Goal: Browse casually: Explore the website without a specific task or goal

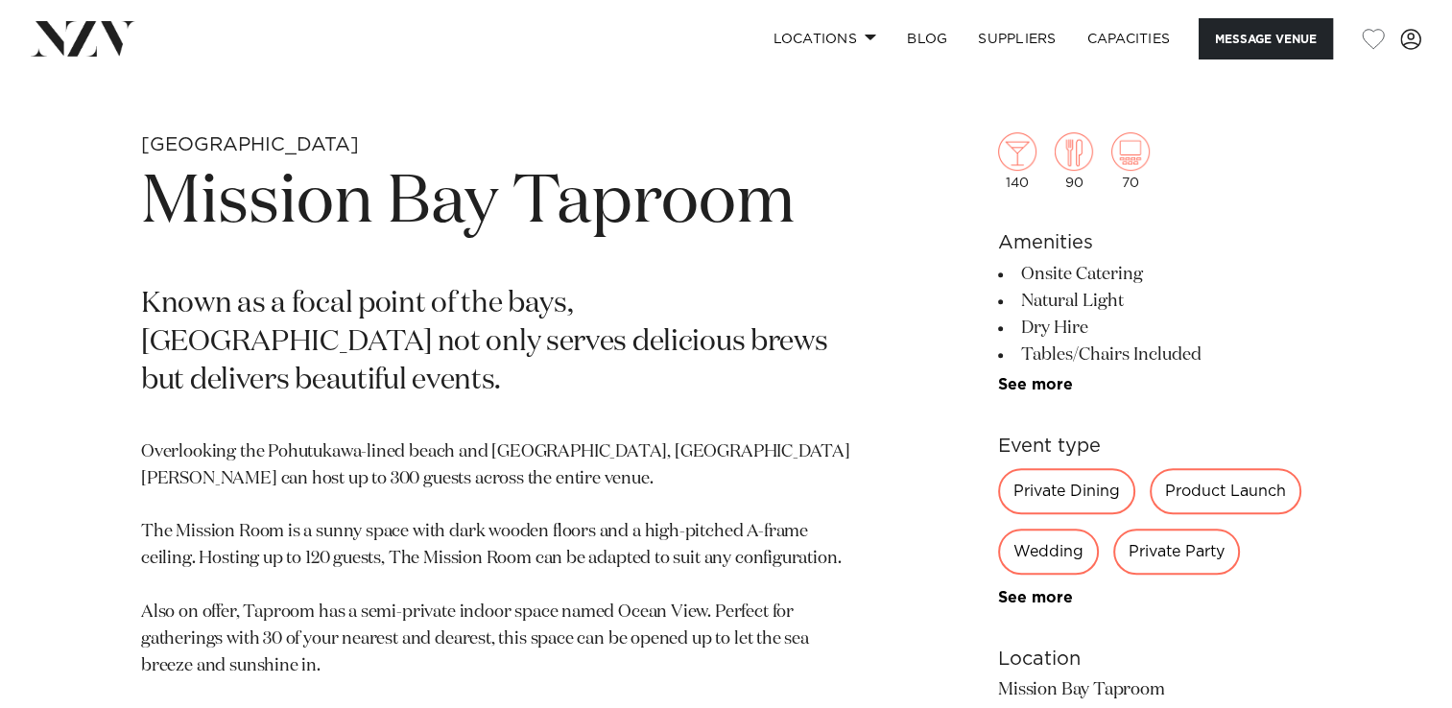
scroll to position [704, 0]
click at [1043, 383] on link "See more" at bounding box center [1073, 382] width 150 height 15
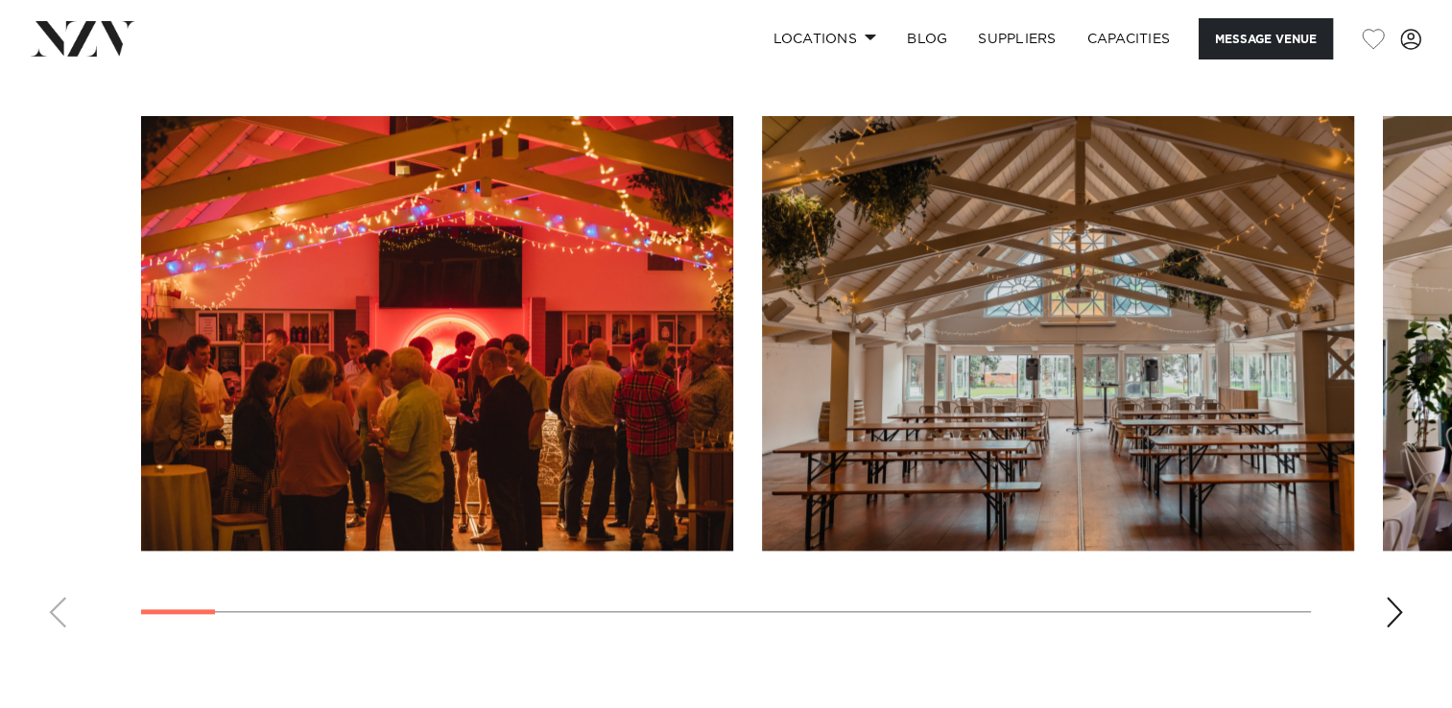
scroll to position [1923, 0]
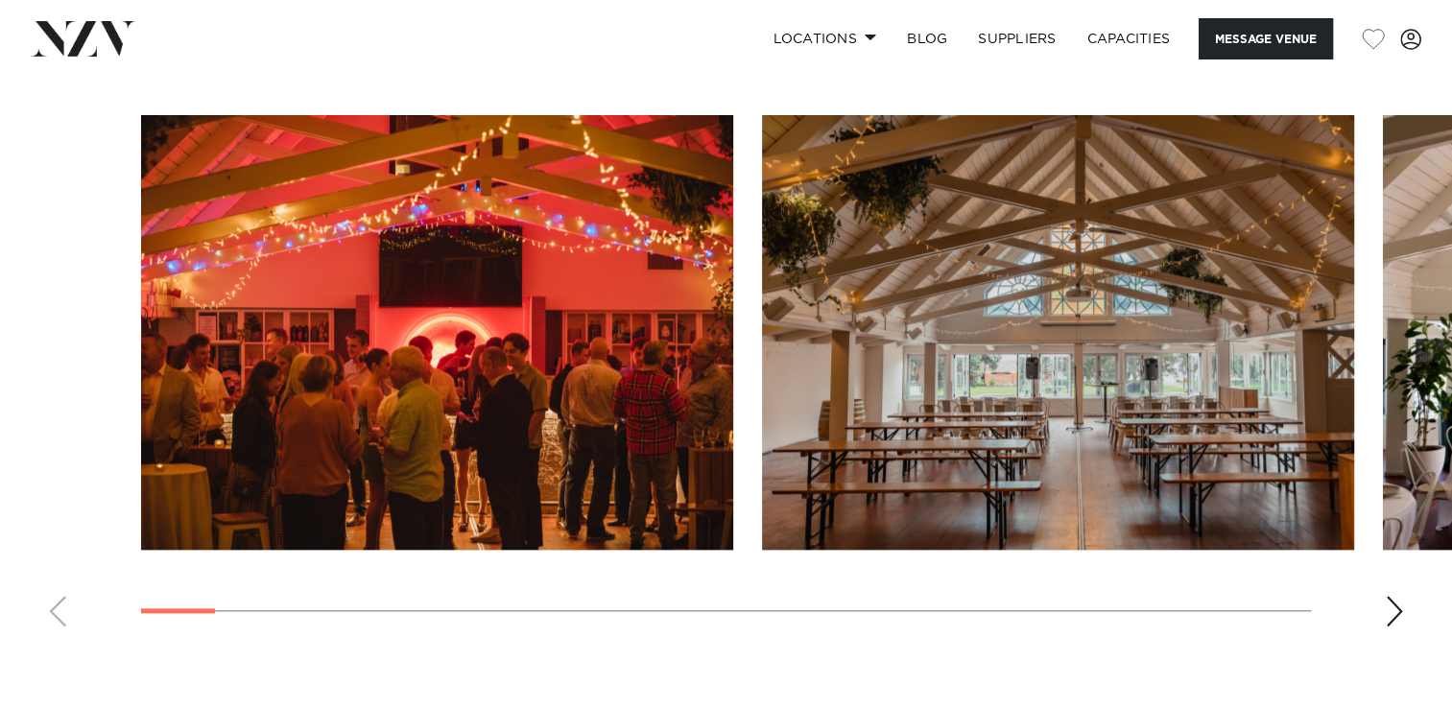
click at [1393, 613] on div "Next slide" at bounding box center [1394, 611] width 19 height 31
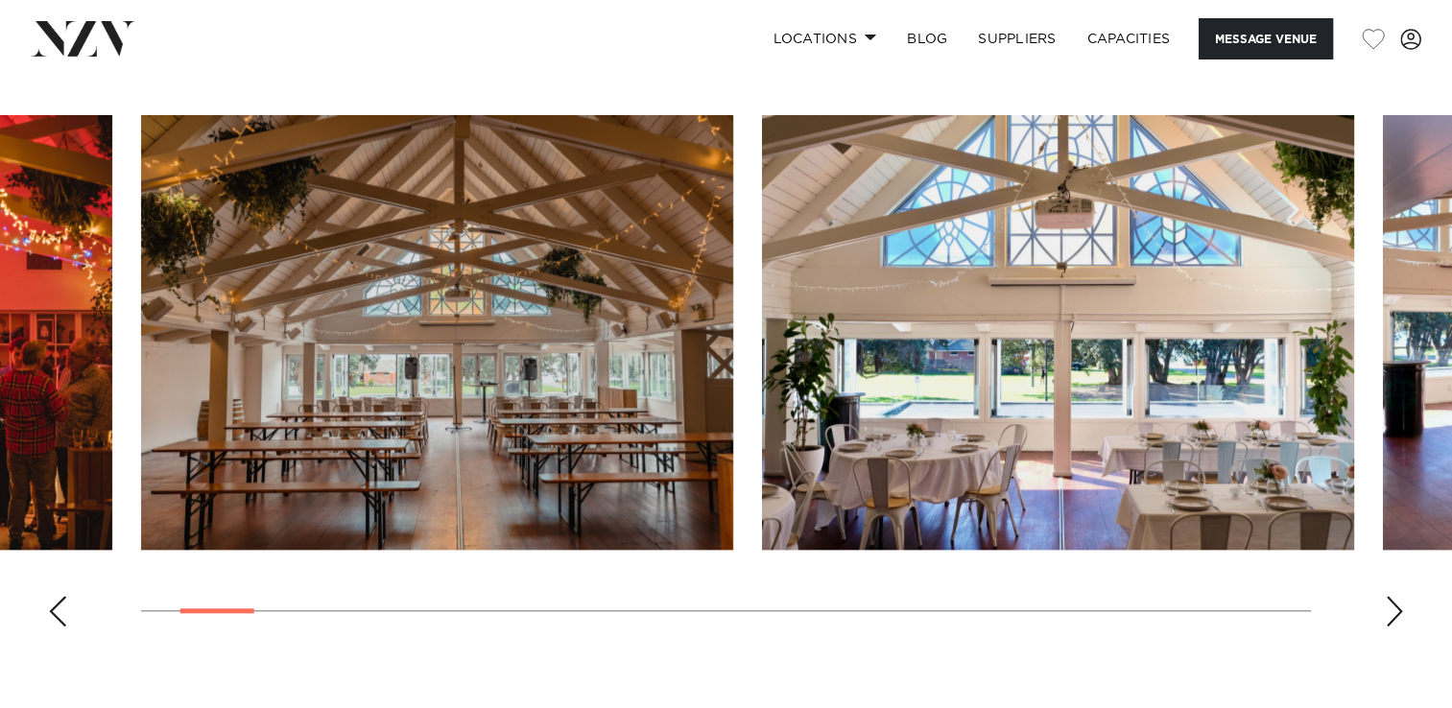
click at [1393, 613] on div "Next slide" at bounding box center [1394, 611] width 19 height 31
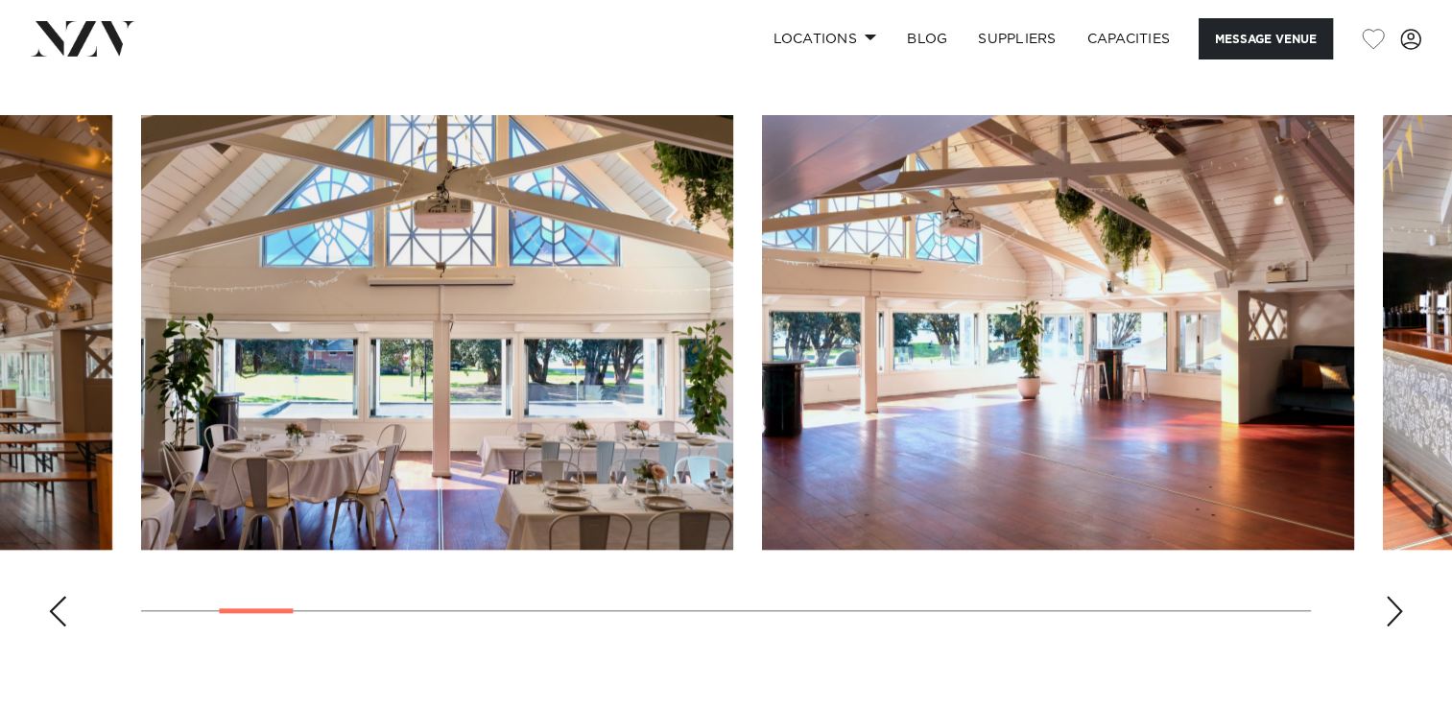
click at [1393, 613] on div "Next slide" at bounding box center [1394, 611] width 19 height 31
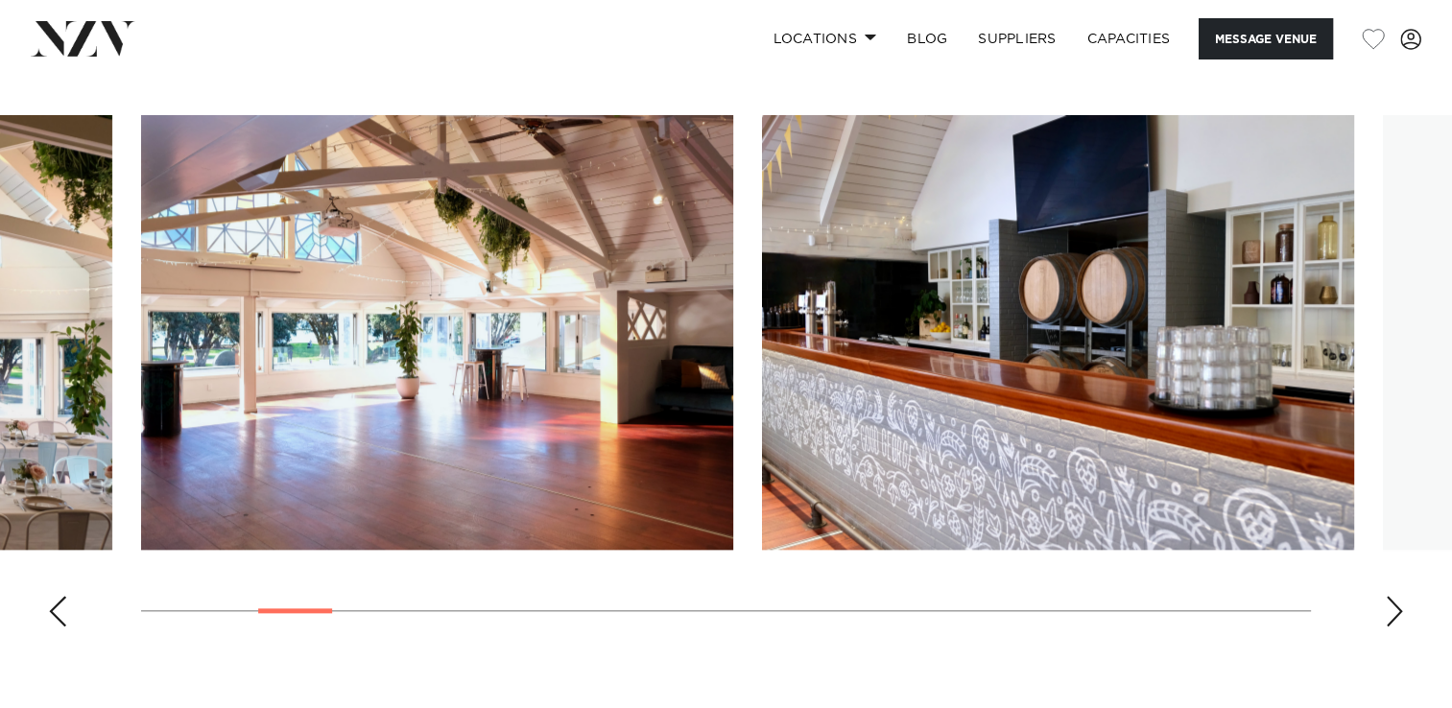
click at [1393, 613] on div "Next slide" at bounding box center [1394, 611] width 19 height 31
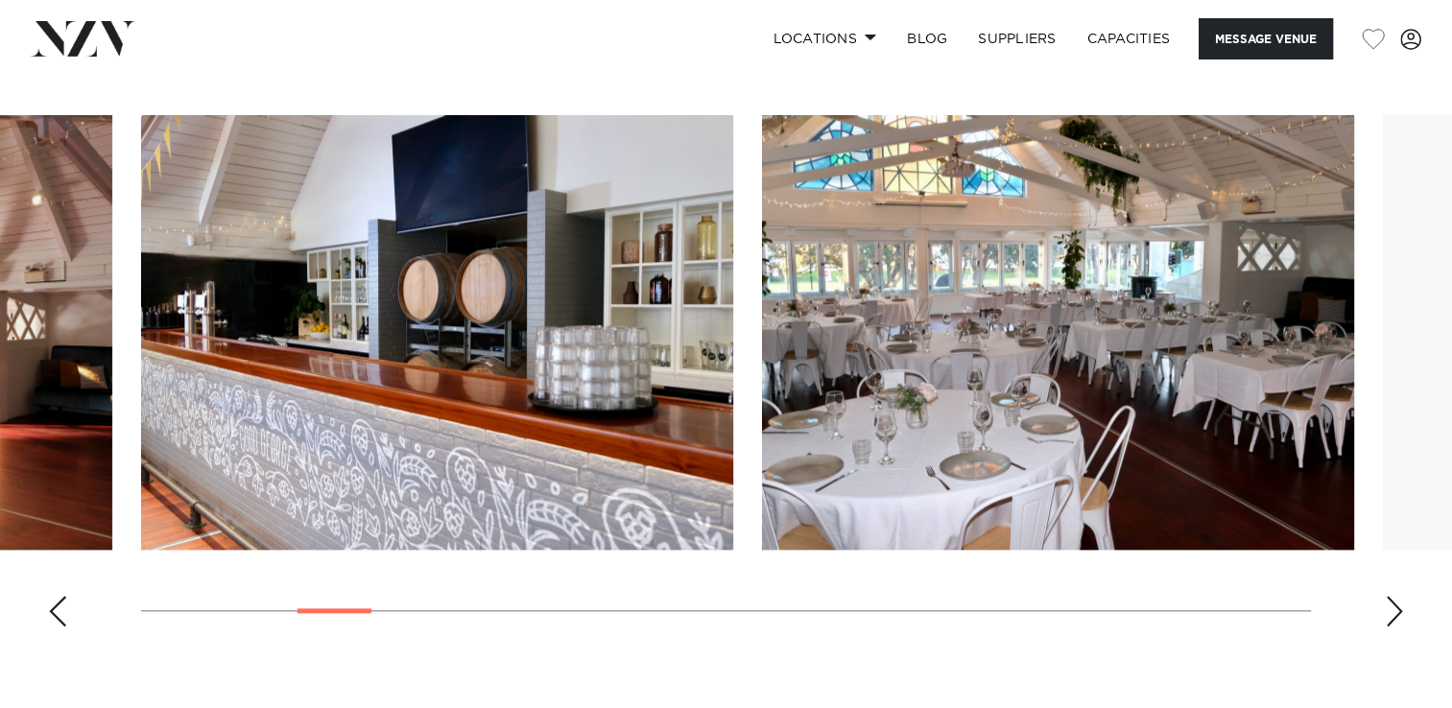
click at [1393, 613] on div "Next slide" at bounding box center [1394, 611] width 19 height 31
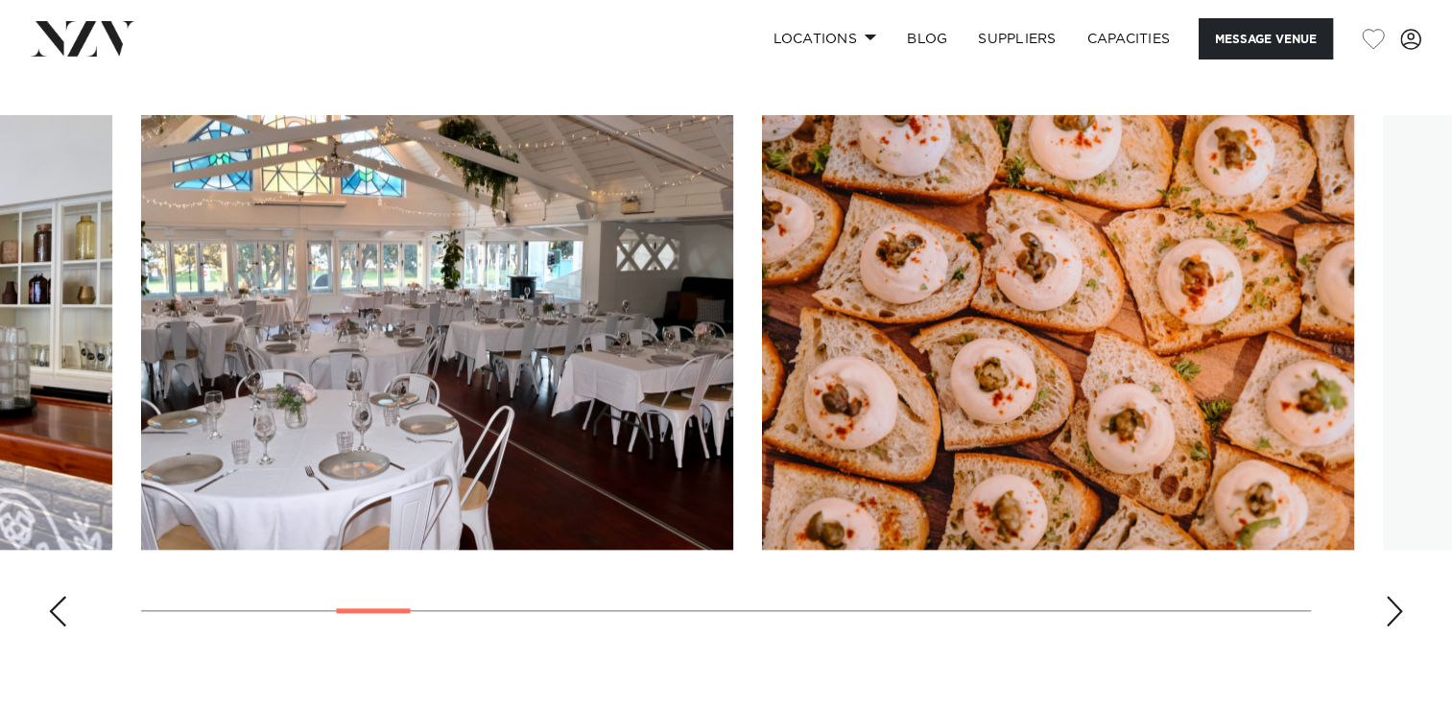
click at [1393, 613] on div "Next slide" at bounding box center [1394, 611] width 19 height 31
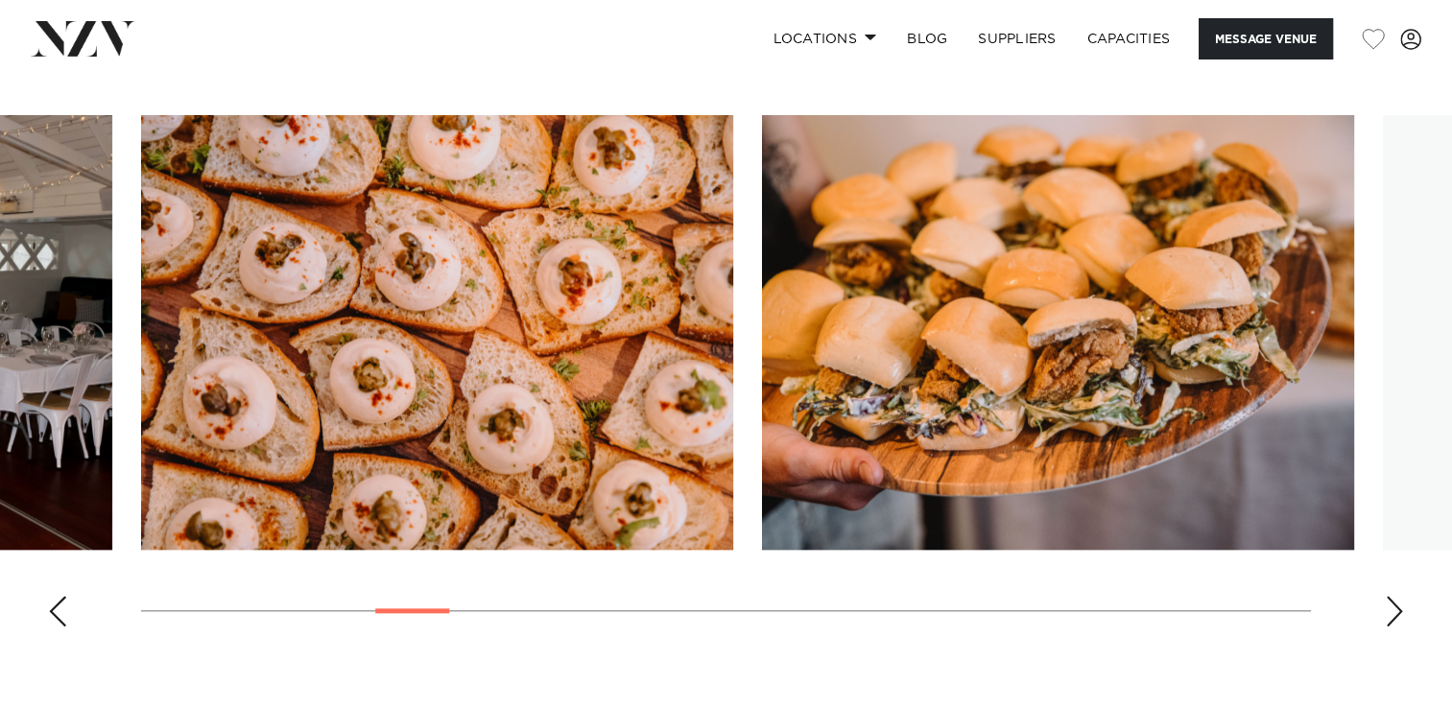
click at [1393, 613] on div "Next slide" at bounding box center [1394, 611] width 19 height 31
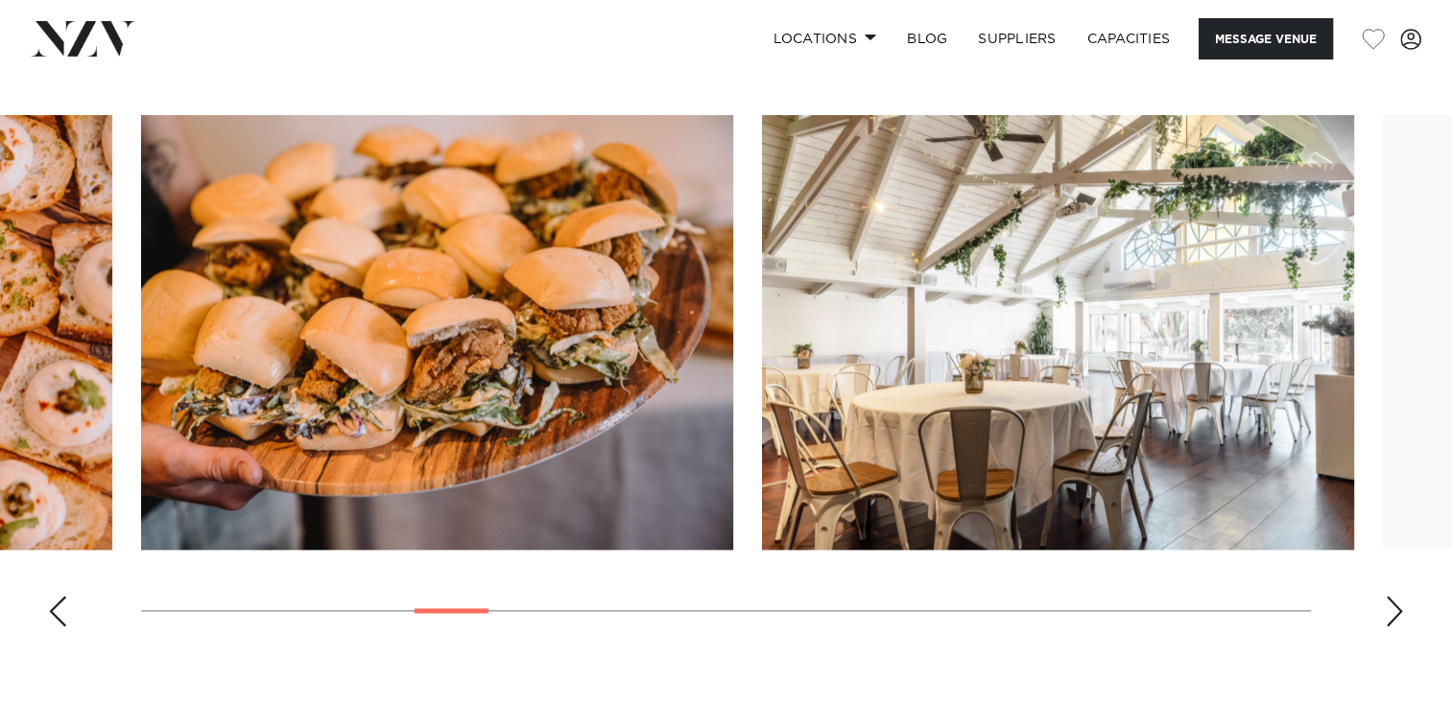
click at [1393, 613] on div "Next slide" at bounding box center [1394, 611] width 19 height 31
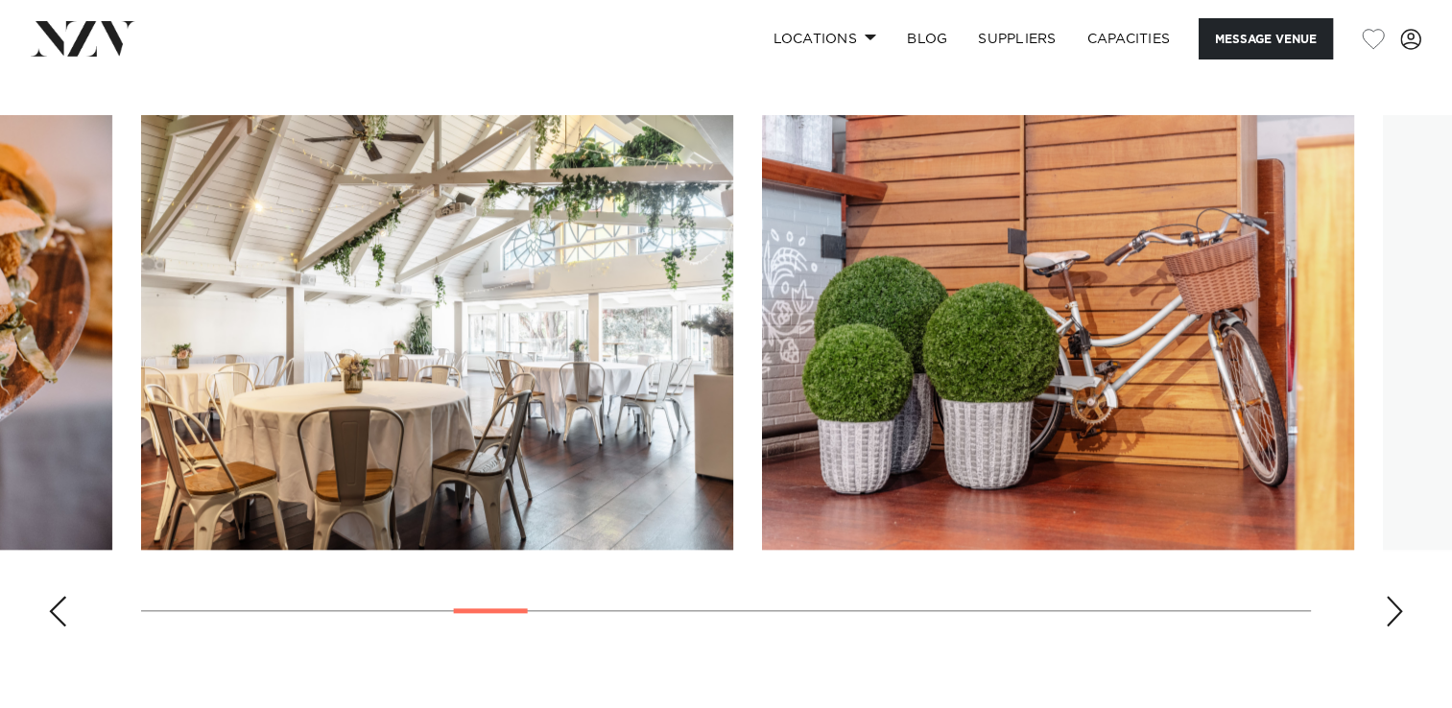
click at [1393, 613] on div "Next slide" at bounding box center [1394, 611] width 19 height 31
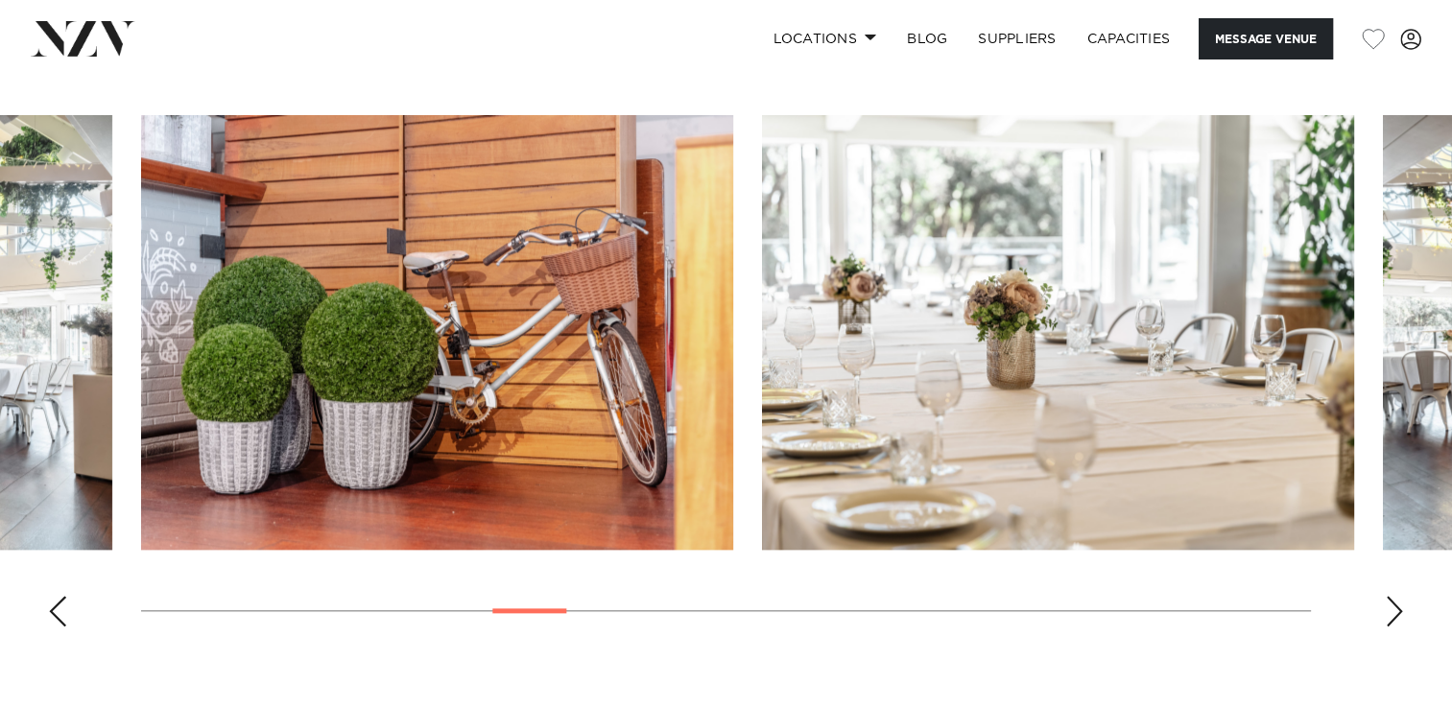
click at [1393, 613] on div "Next slide" at bounding box center [1394, 611] width 19 height 31
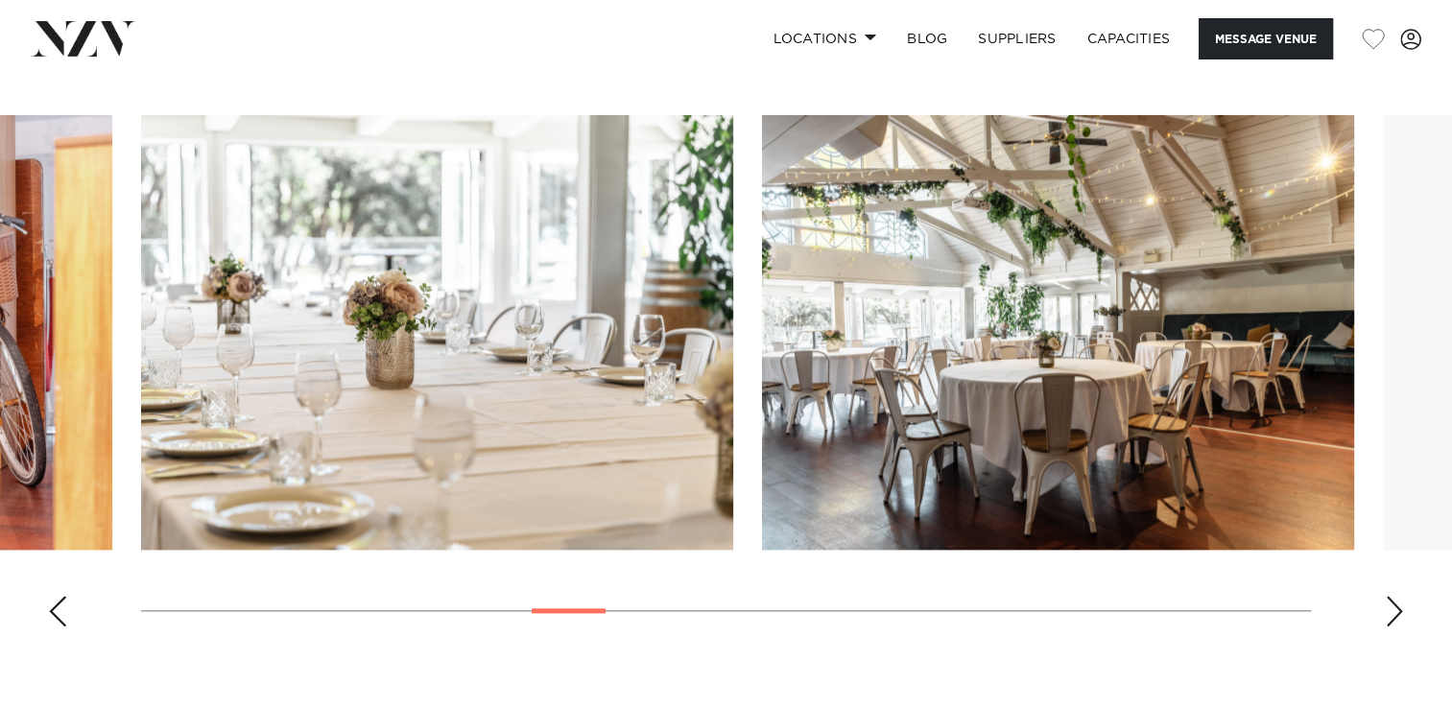
click at [1393, 613] on div "Next slide" at bounding box center [1394, 611] width 19 height 31
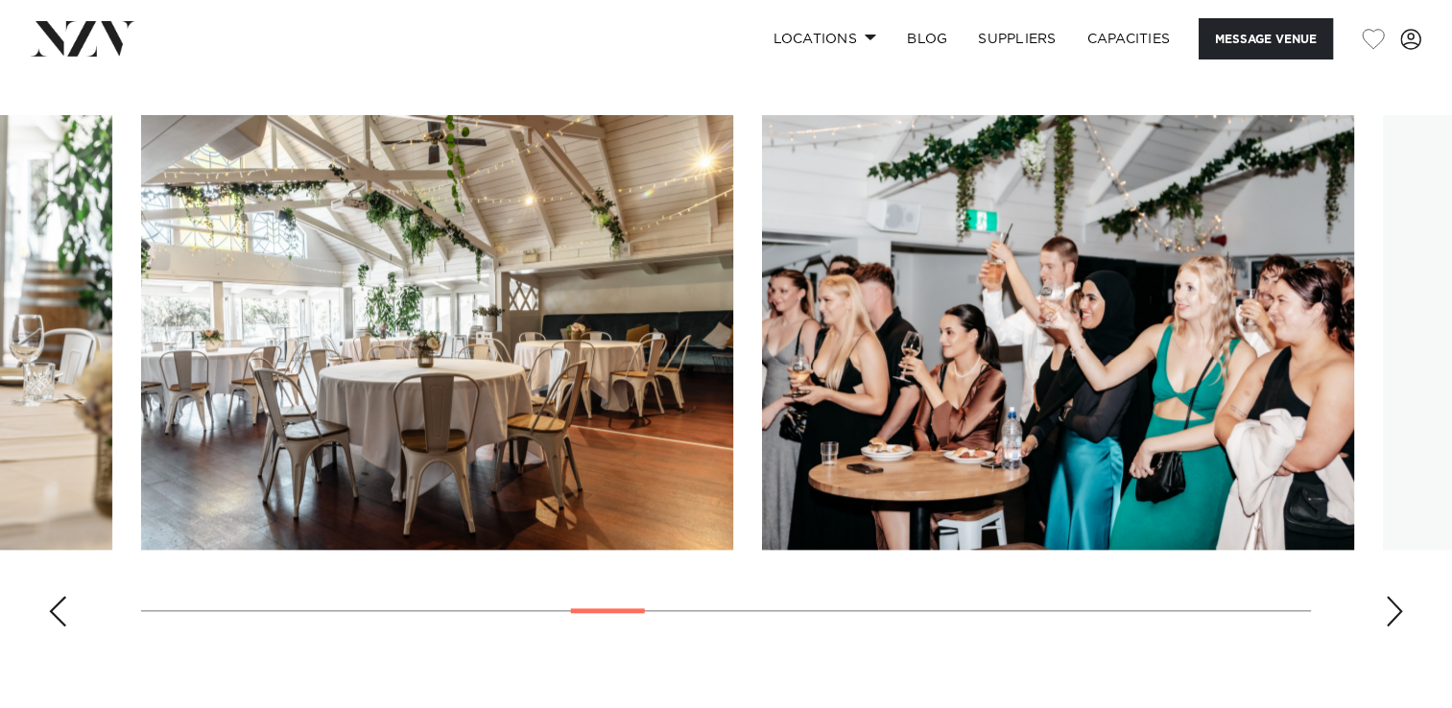
click at [1393, 613] on div "Next slide" at bounding box center [1394, 611] width 19 height 31
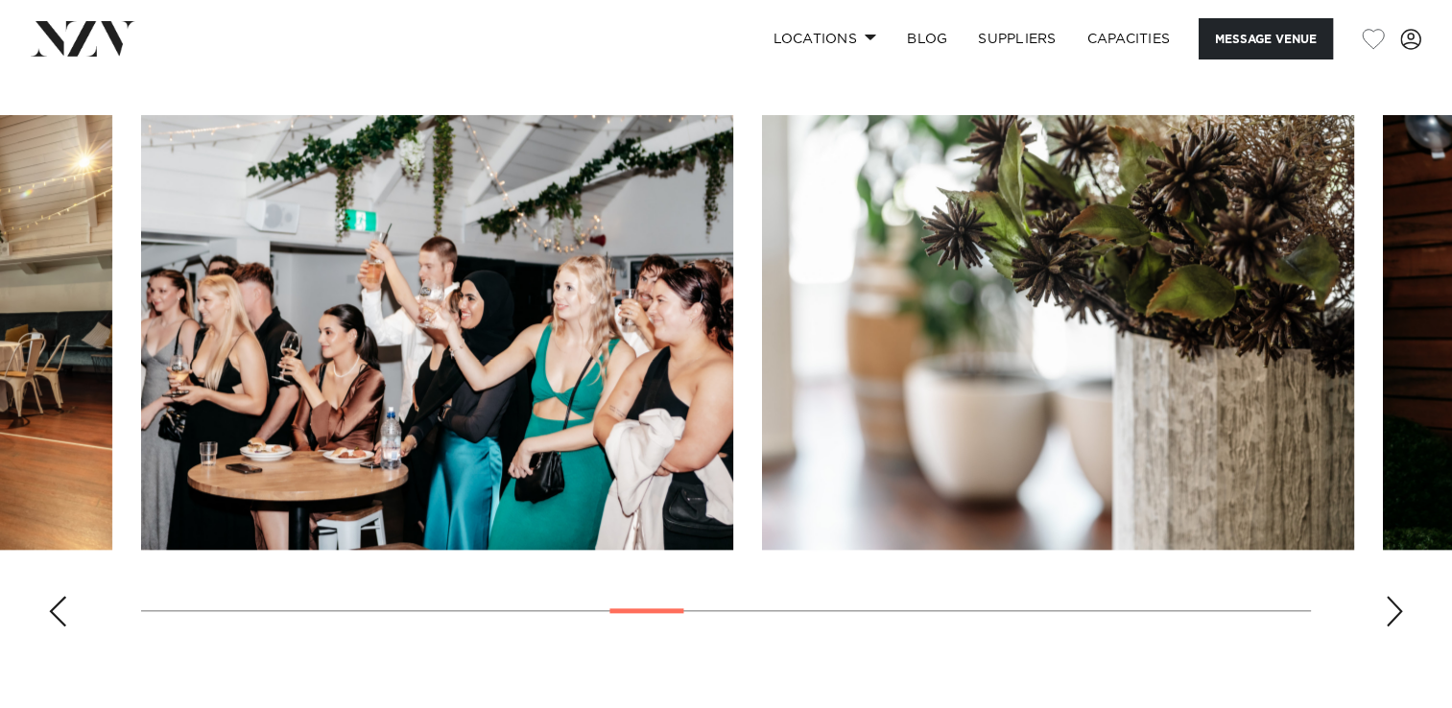
click at [1393, 613] on div "Next slide" at bounding box center [1394, 611] width 19 height 31
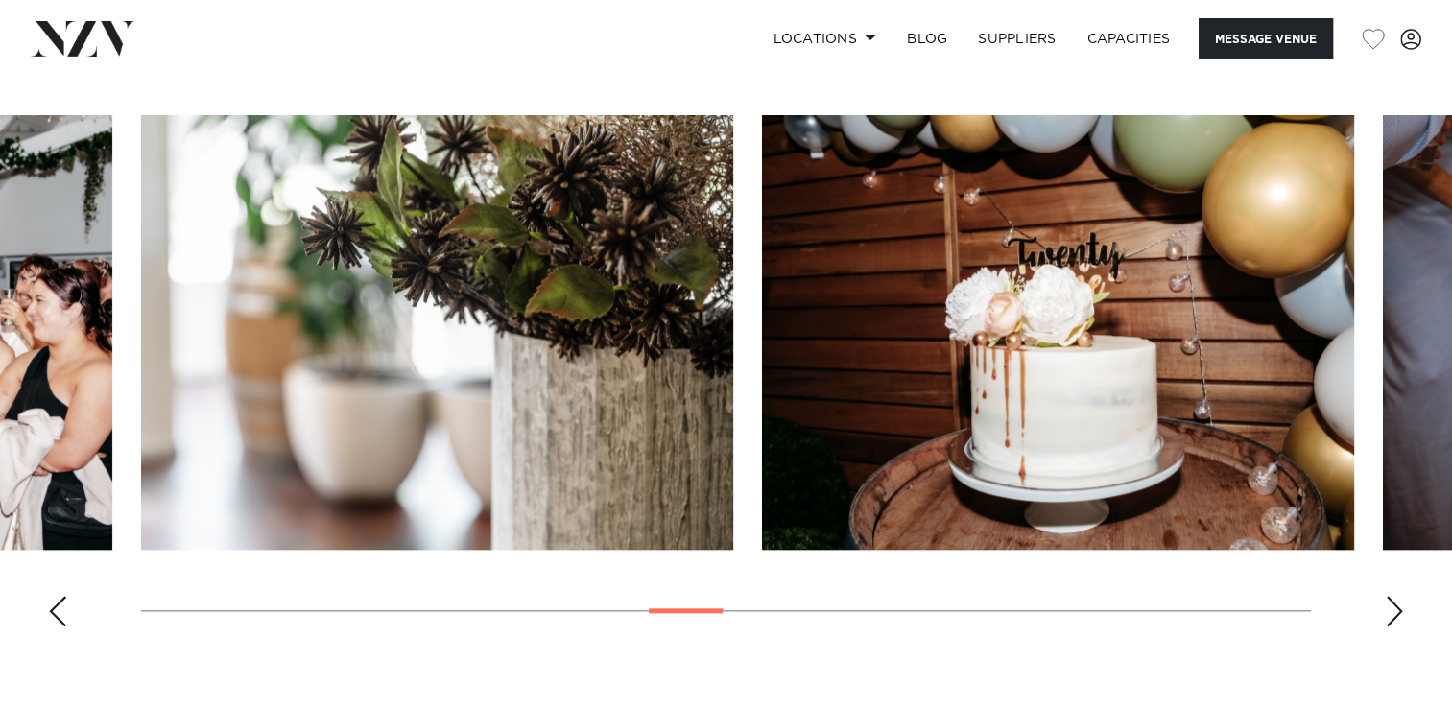
click at [1393, 613] on div "Next slide" at bounding box center [1394, 611] width 19 height 31
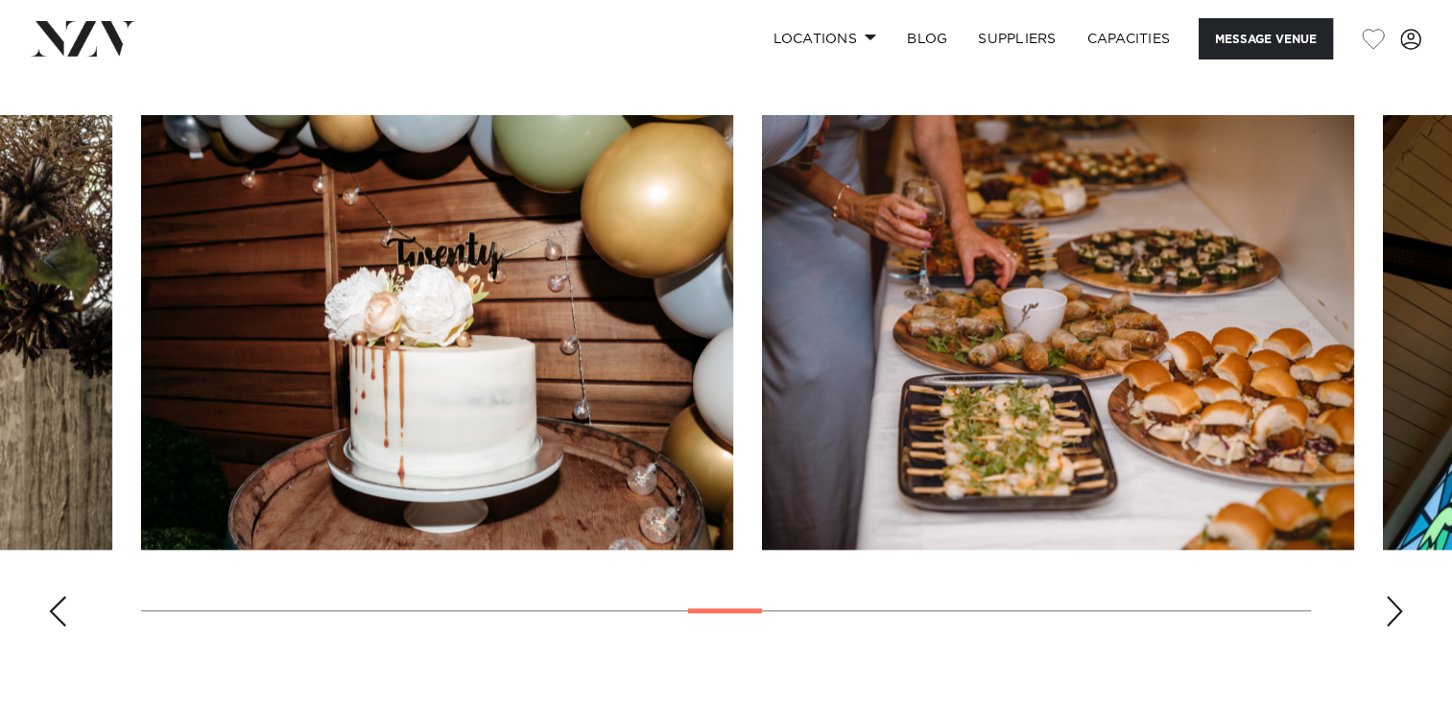
click at [1393, 613] on div "Next slide" at bounding box center [1394, 611] width 19 height 31
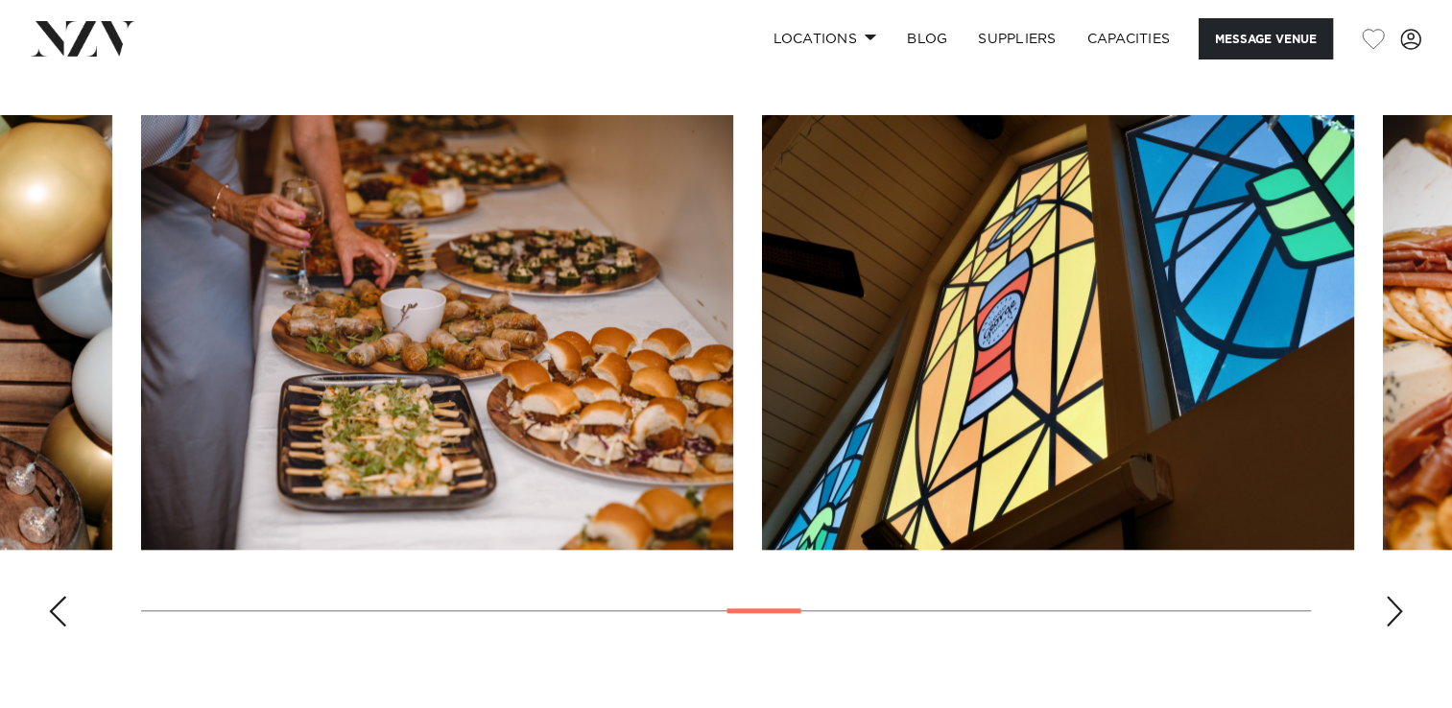
click at [1393, 613] on div "Next slide" at bounding box center [1394, 611] width 19 height 31
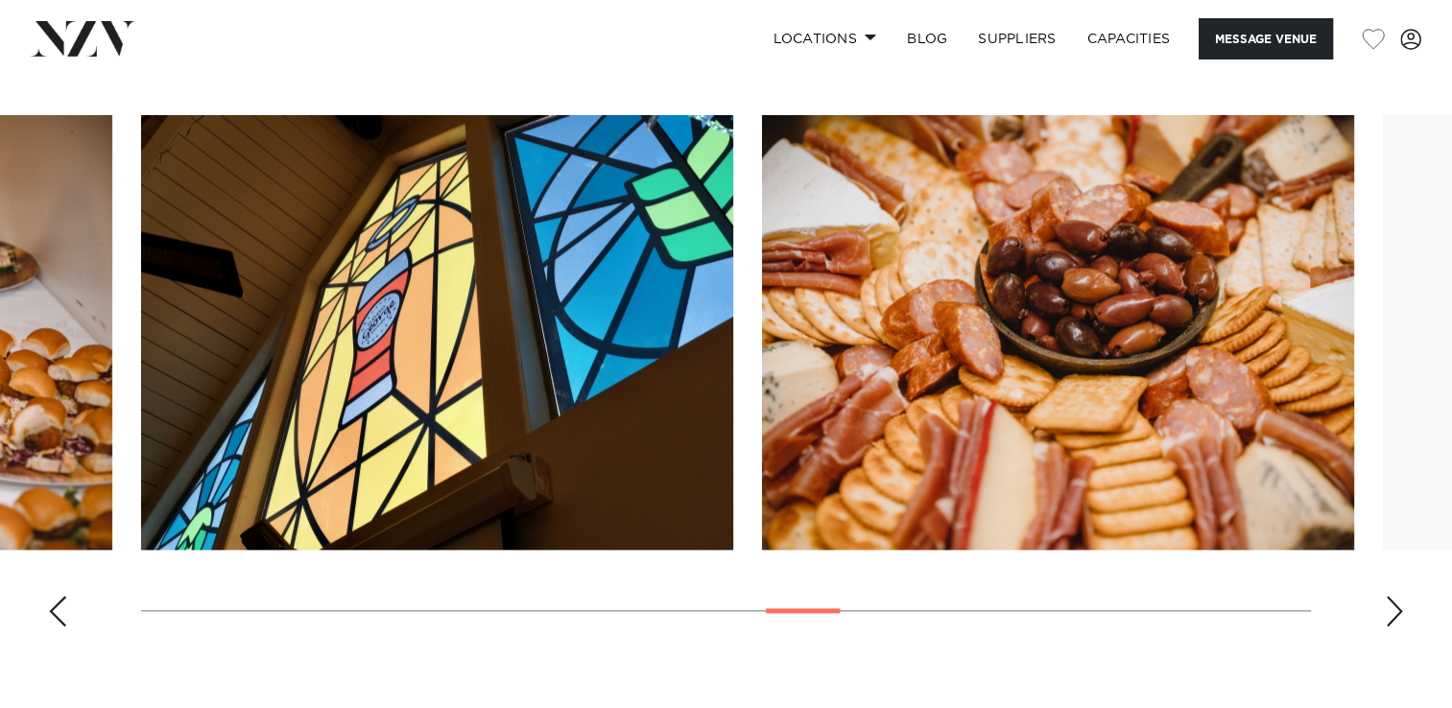
click at [1393, 613] on div "Next slide" at bounding box center [1394, 611] width 19 height 31
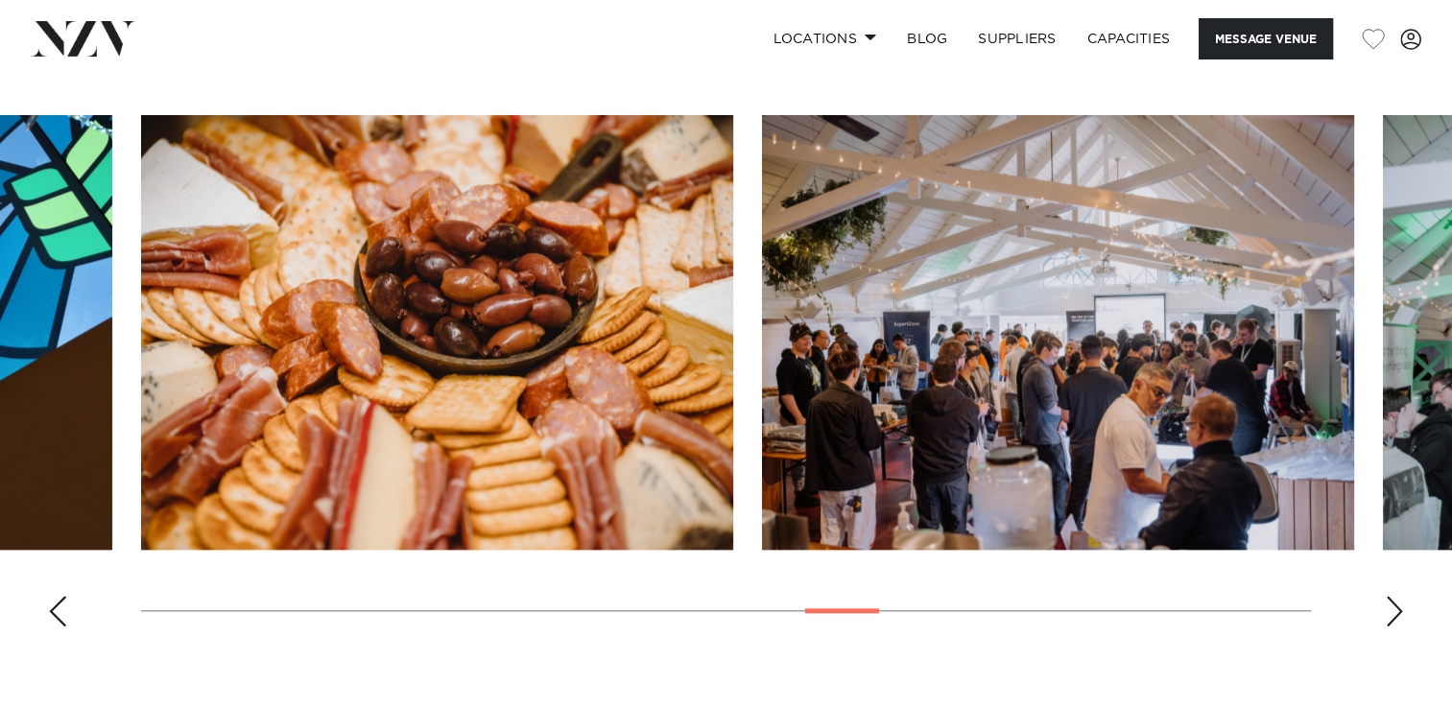
click at [1393, 613] on div "Next slide" at bounding box center [1394, 611] width 19 height 31
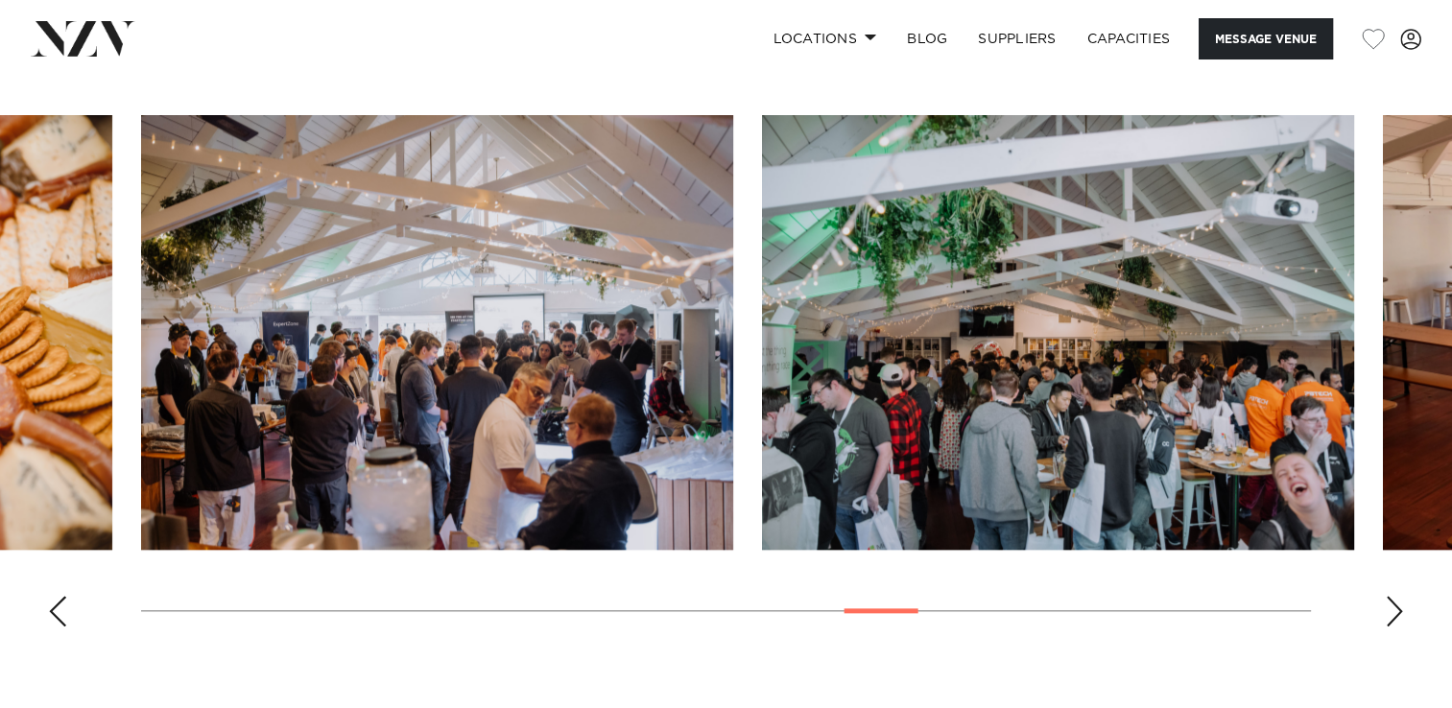
click at [1393, 613] on div "Next slide" at bounding box center [1394, 611] width 19 height 31
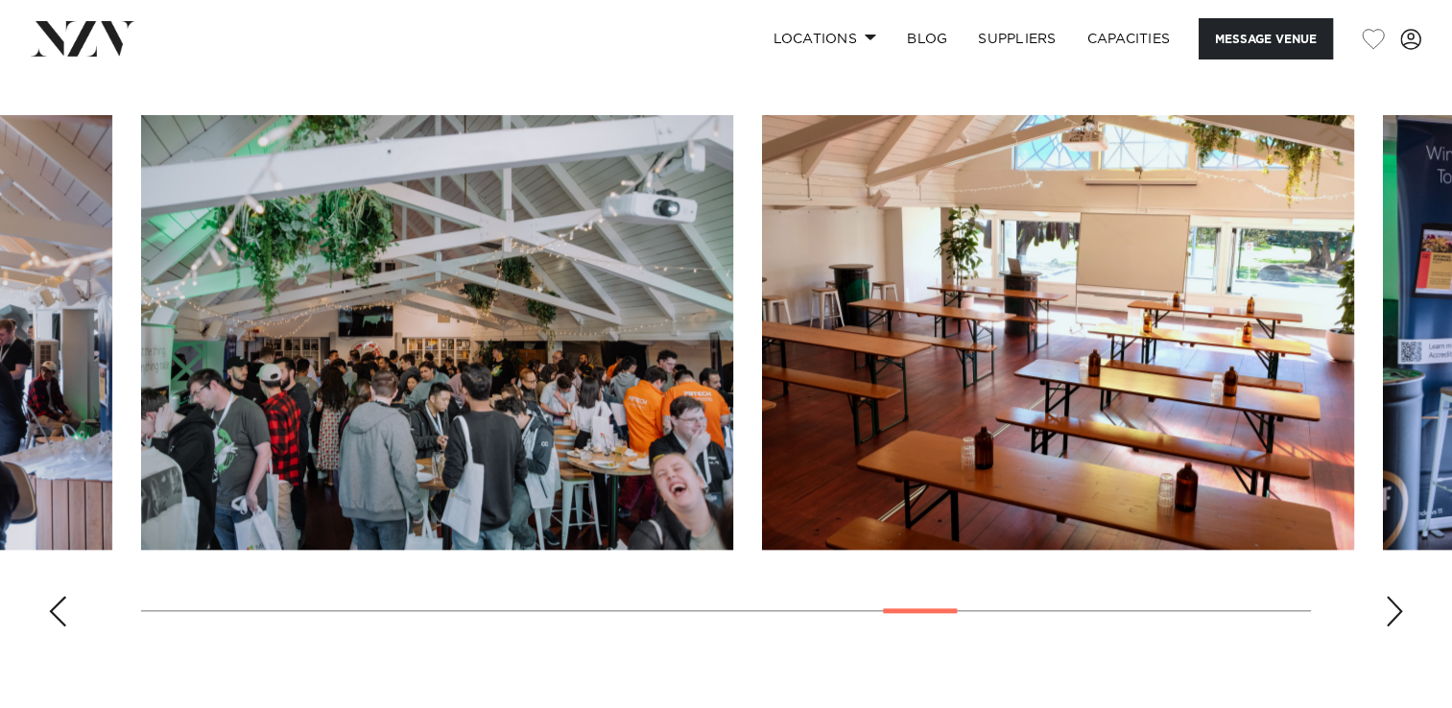
click at [1393, 613] on div "Next slide" at bounding box center [1394, 611] width 19 height 31
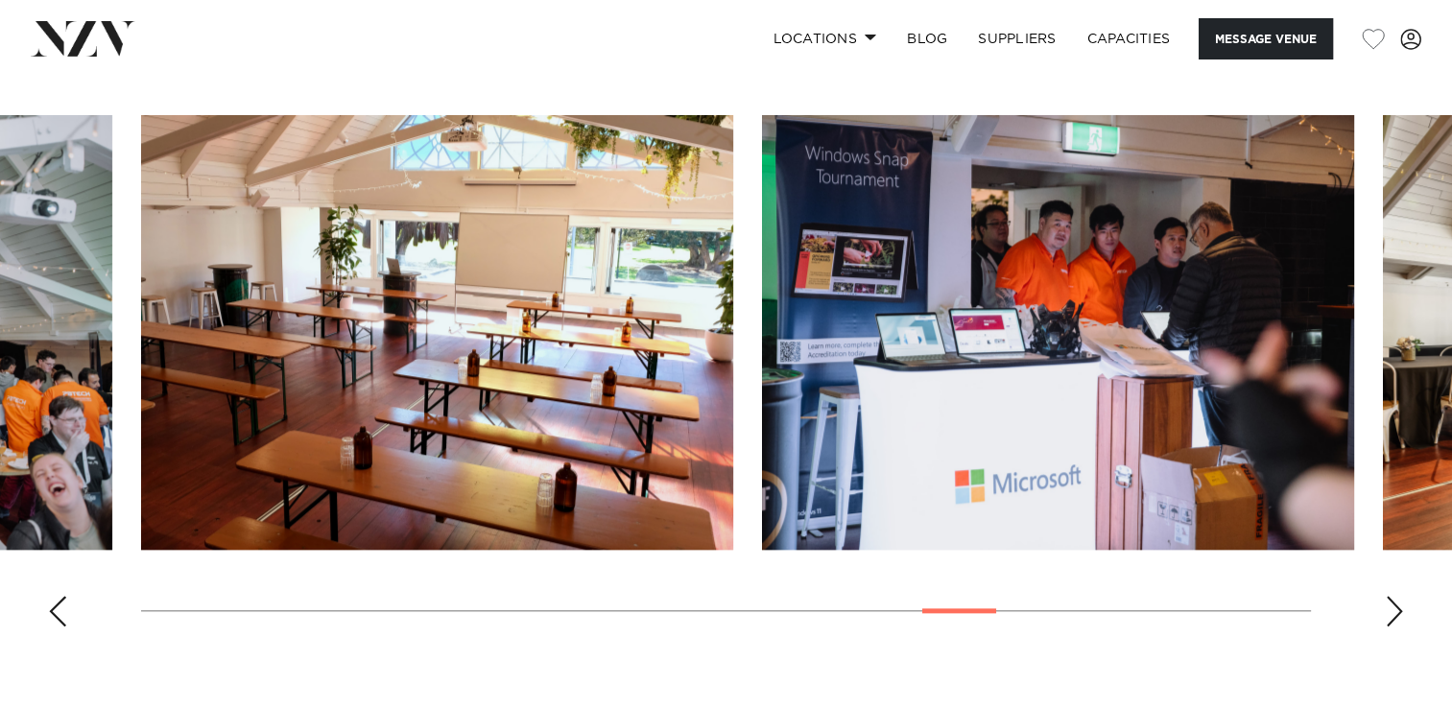
click at [1393, 613] on div "Next slide" at bounding box center [1394, 611] width 19 height 31
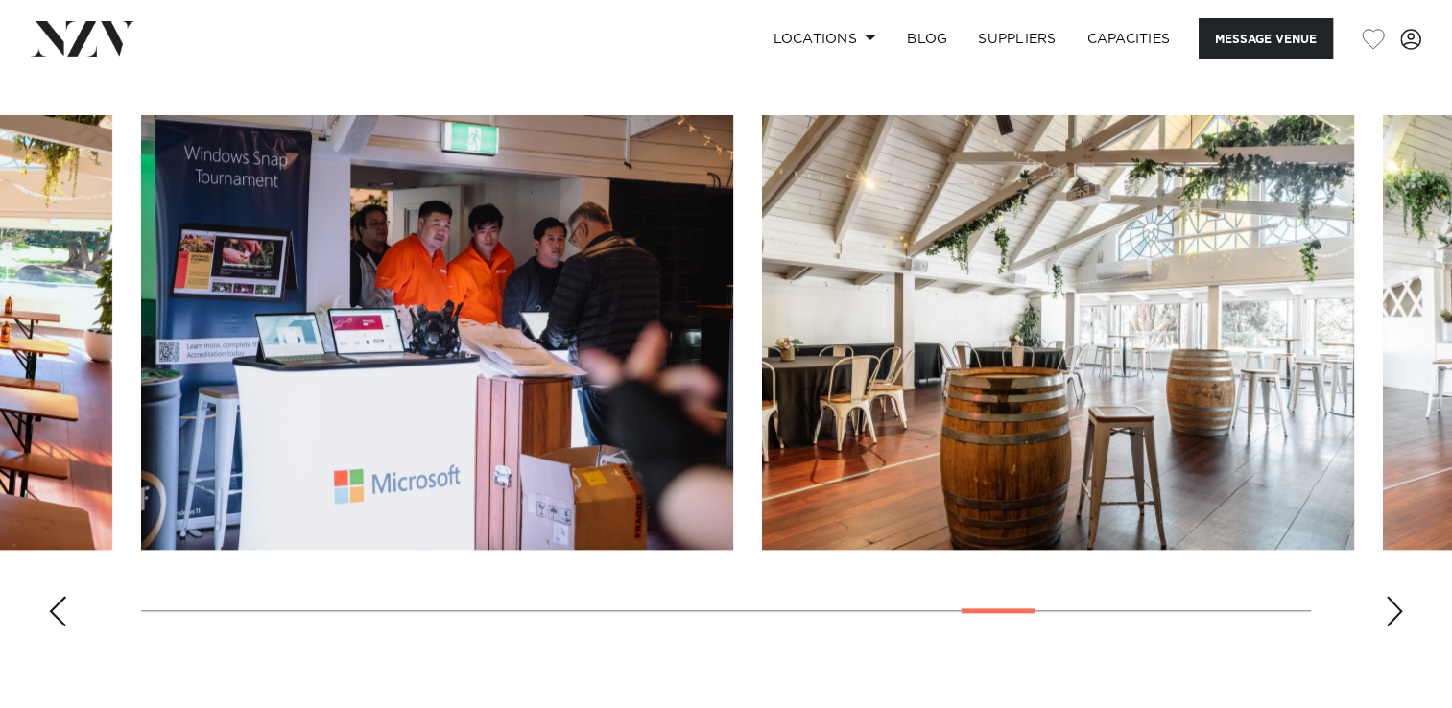
click at [1393, 613] on div "Next slide" at bounding box center [1394, 611] width 19 height 31
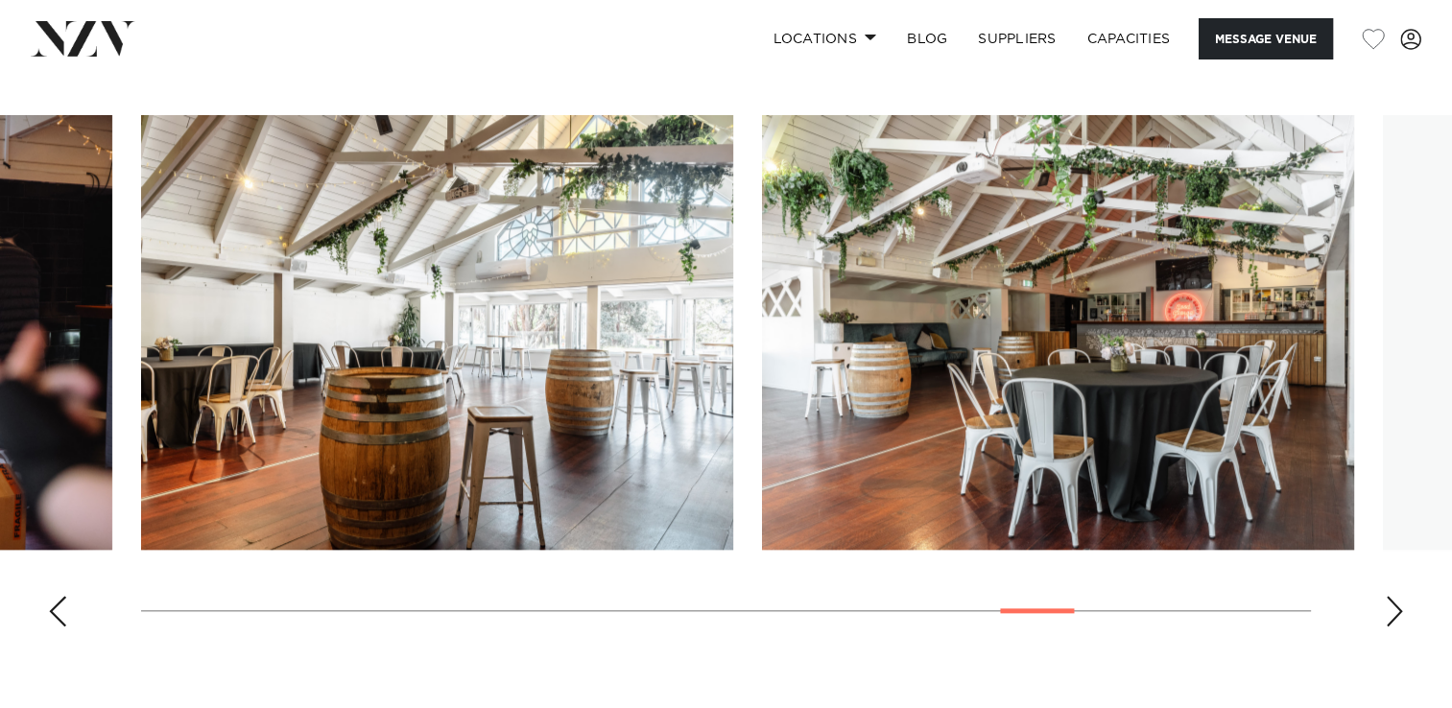
click at [1393, 613] on div "Next slide" at bounding box center [1394, 611] width 19 height 31
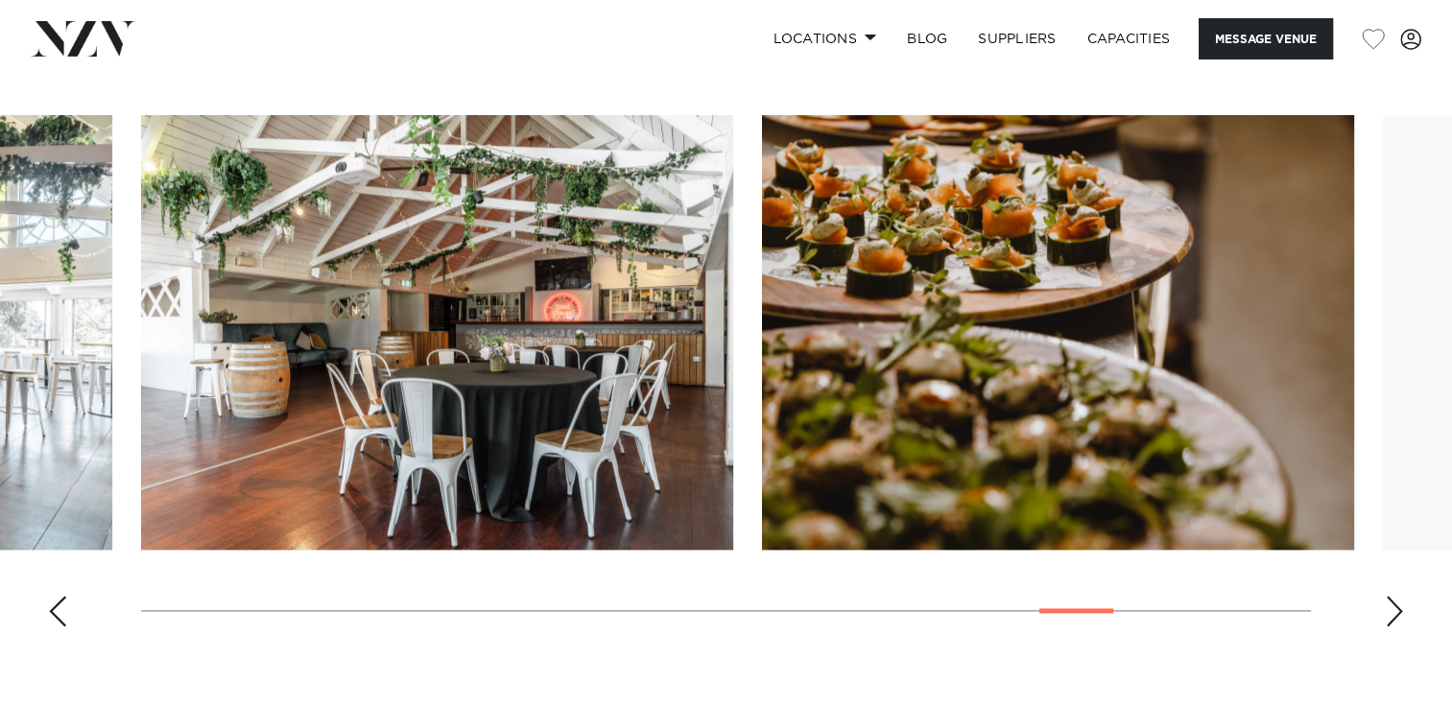
click at [1393, 613] on div "Next slide" at bounding box center [1394, 611] width 19 height 31
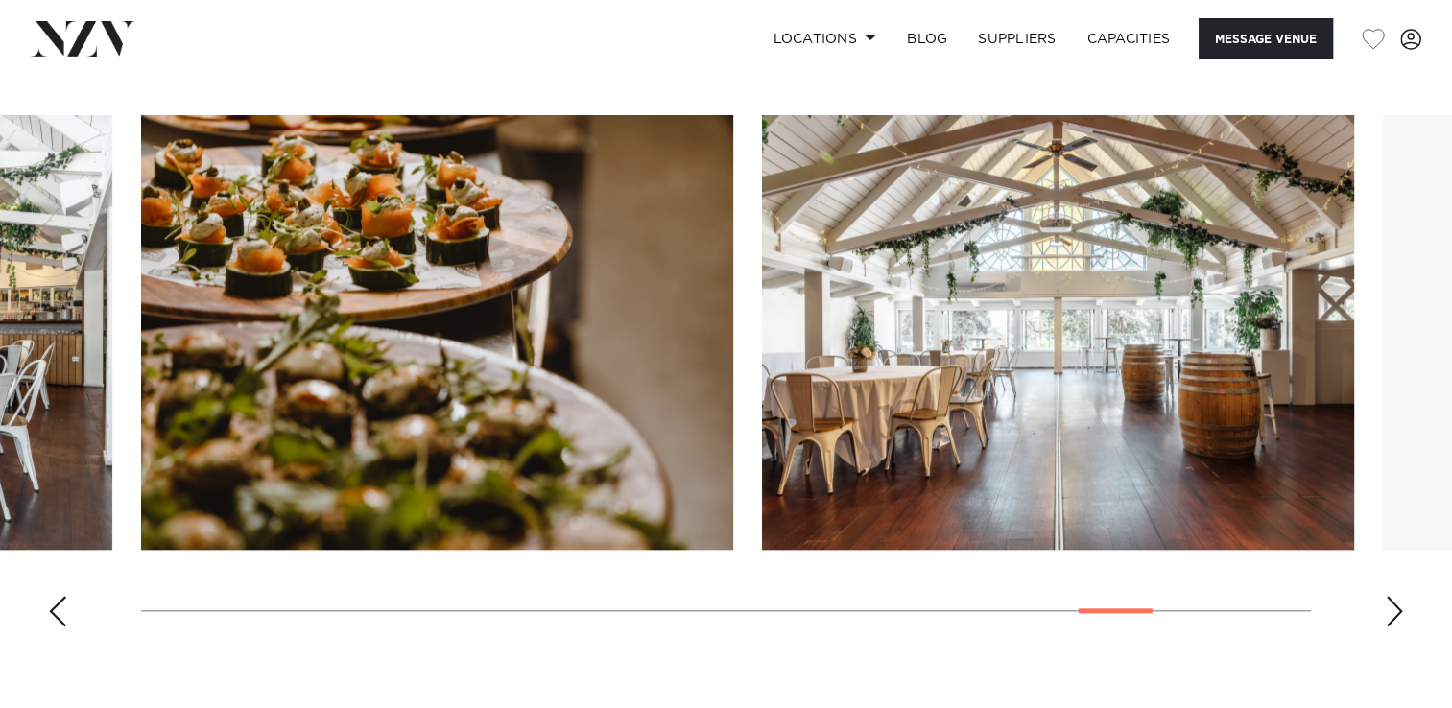
click at [1393, 613] on div "Next slide" at bounding box center [1394, 611] width 19 height 31
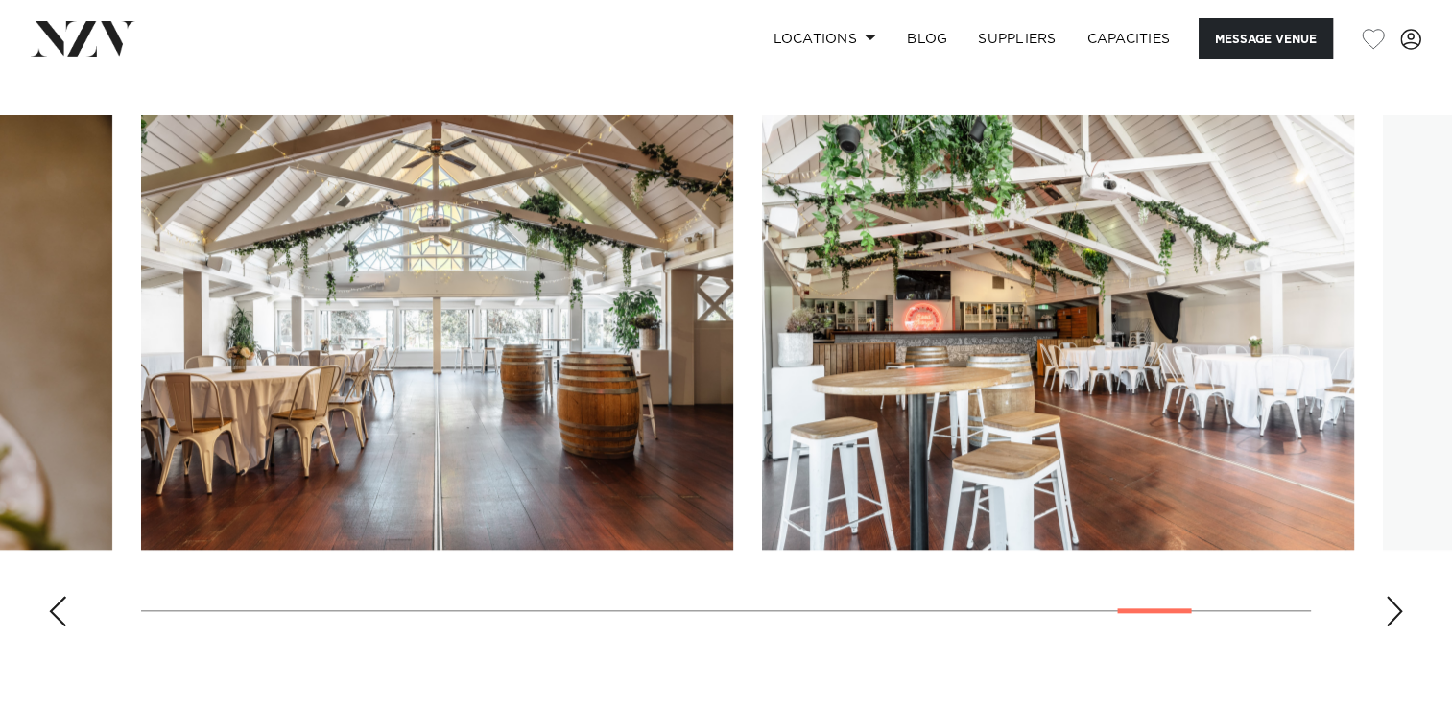
click at [1393, 613] on div "Next slide" at bounding box center [1394, 611] width 19 height 31
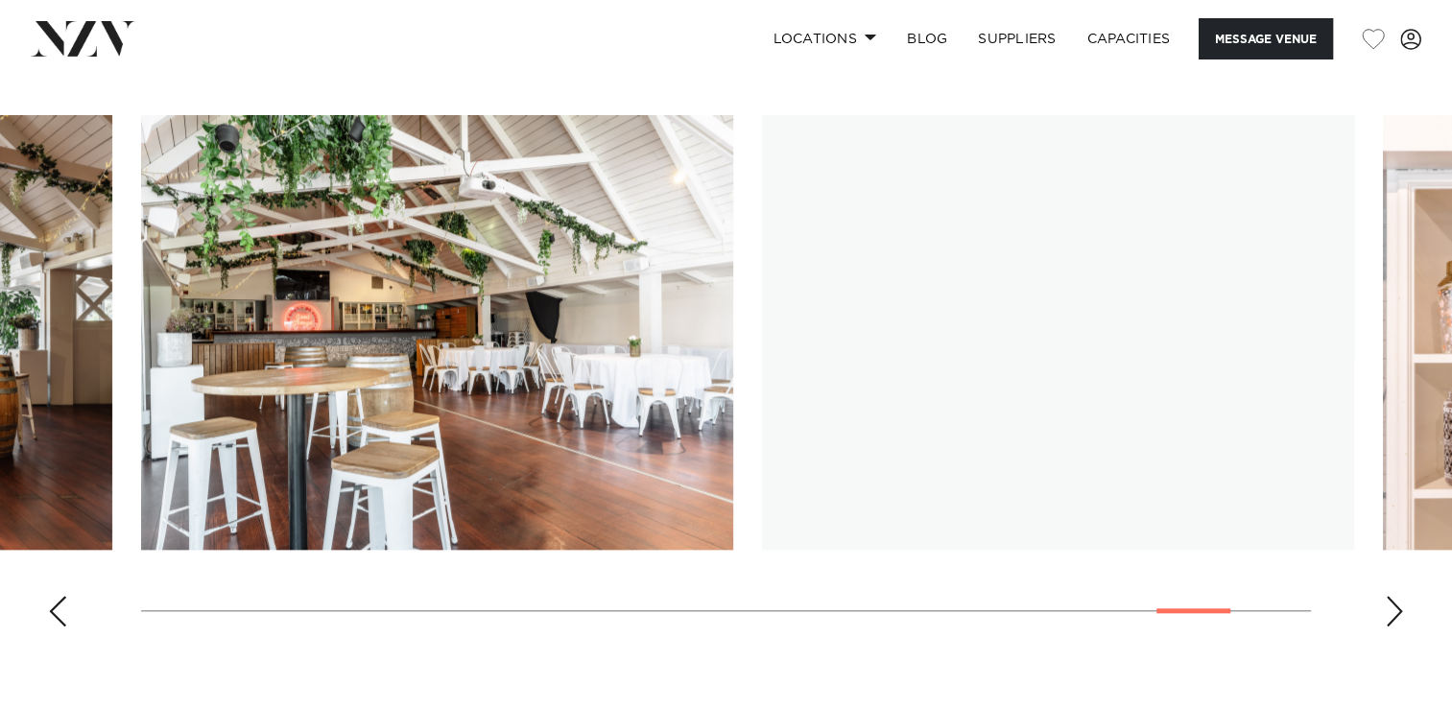
click at [1393, 613] on div "Next slide" at bounding box center [1394, 611] width 19 height 31
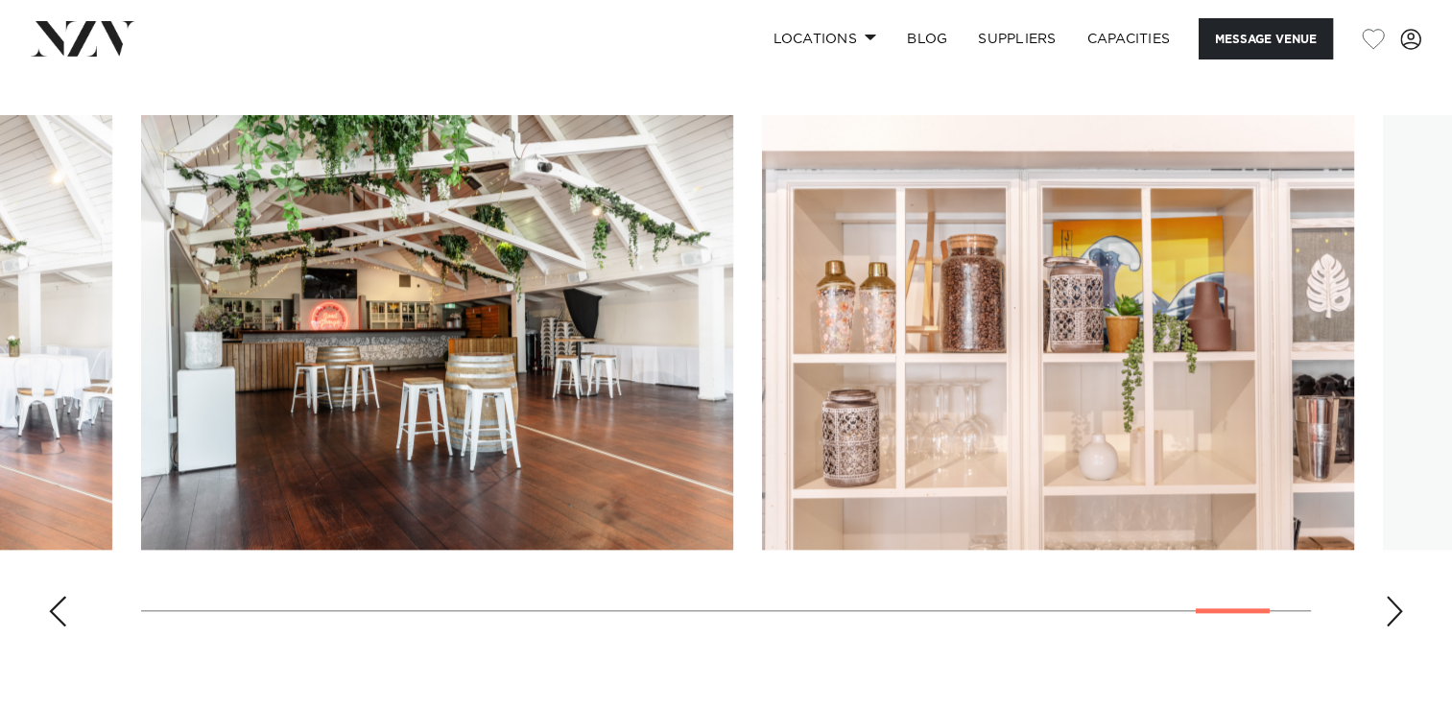
click at [1393, 613] on div "Next slide" at bounding box center [1394, 611] width 19 height 31
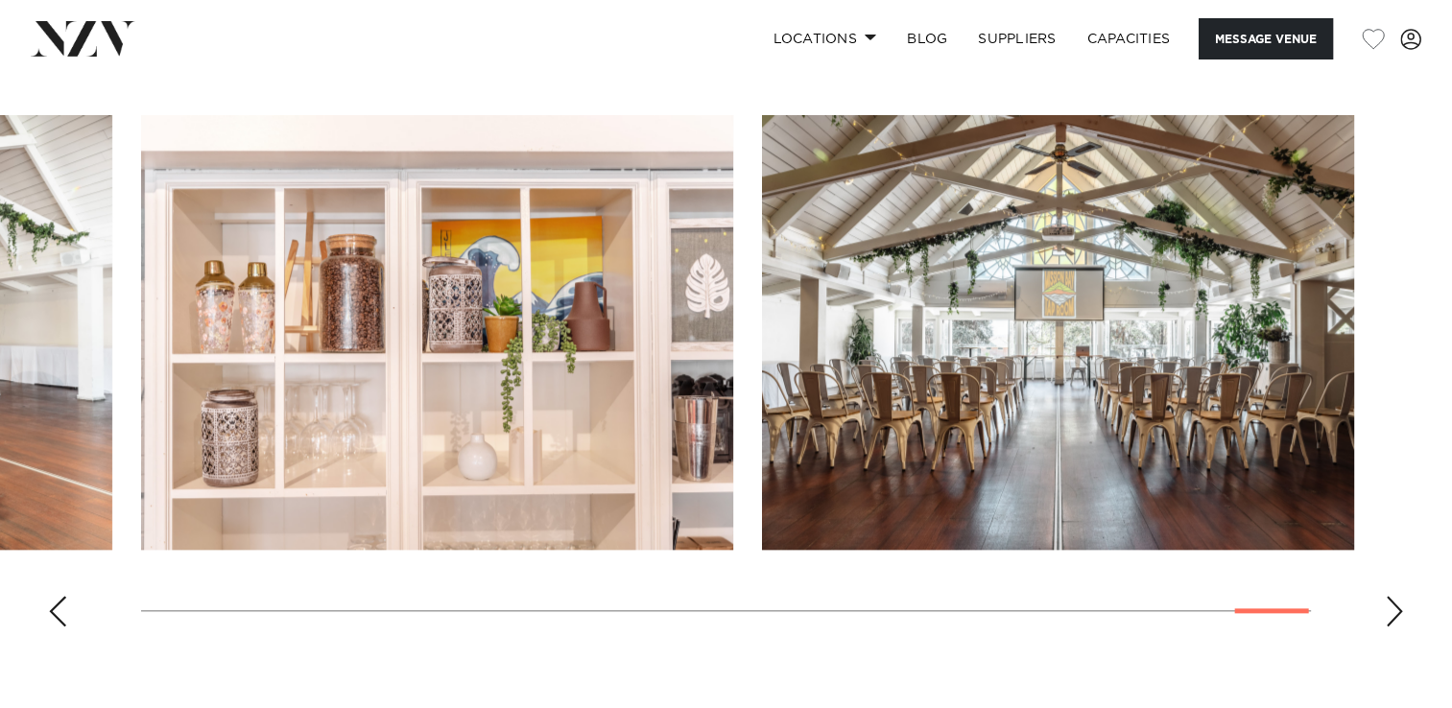
click at [1393, 613] on div "Next slide" at bounding box center [1394, 611] width 19 height 31
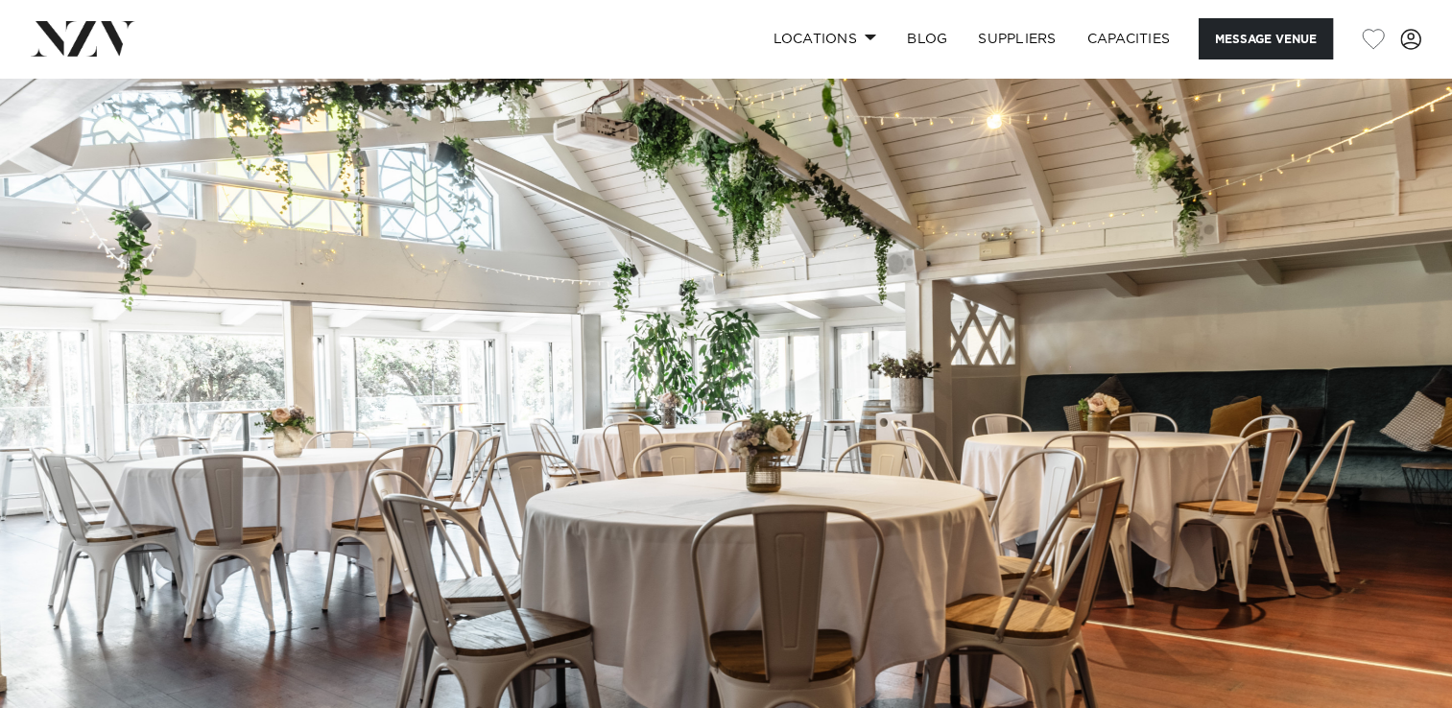
scroll to position [0, 0]
